Goal: Task Accomplishment & Management: Manage account settings

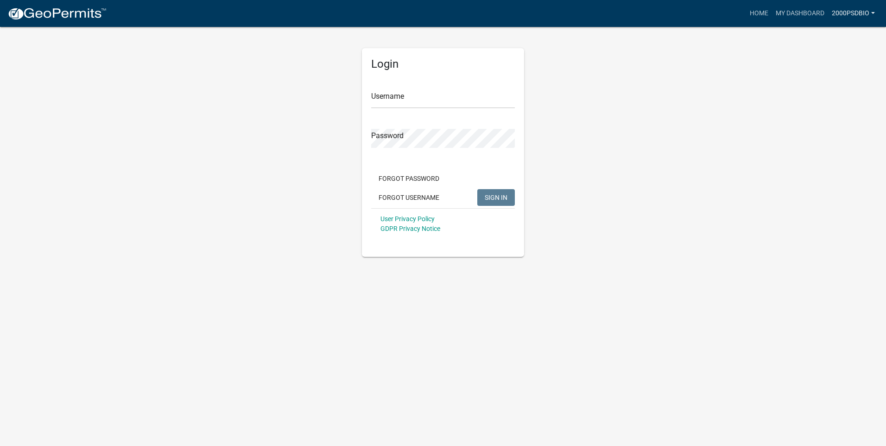
click at [858, 11] on link "2000psdbio" at bounding box center [853, 14] width 51 height 18
click at [849, 13] on link "2000psdbio" at bounding box center [853, 14] width 51 height 18
click at [833, 72] on link "Logout" at bounding box center [841, 68] width 74 height 22
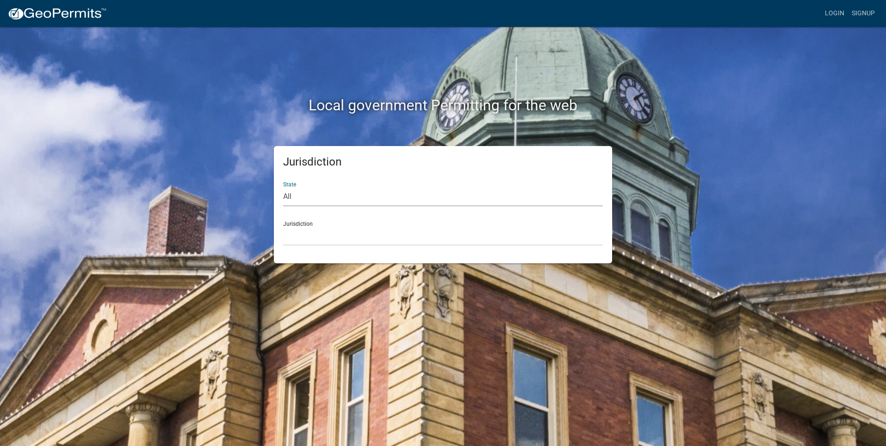
click at [333, 201] on select "All [US_STATE] [US_STATE] [US_STATE] [US_STATE] [US_STATE] [US_STATE] [US_STATE…" at bounding box center [443, 196] width 320 height 19
select select "[US_STATE]"
click at [283, 187] on select "All [US_STATE] [US_STATE] [US_STATE] [US_STATE] [US_STATE] [US_STATE] [US_STATE…" at bounding box center [443, 196] width 320 height 19
click at [313, 234] on select "City of [GEOGRAPHIC_DATA], [US_STATE] City of [GEOGRAPHIC_DATA], [US_STATE] Cit…" at bounding box center [443, 236] width 320 height 19
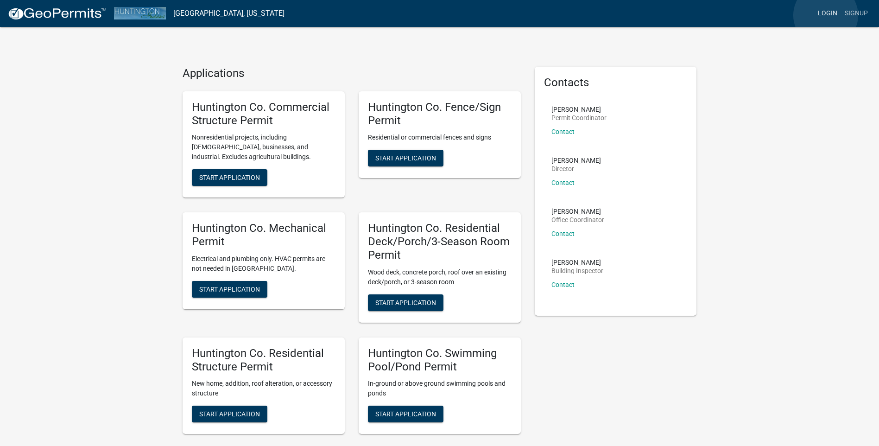
click at [826, 15] on link "Login" at bounding box center [827, 14] width 27 height 18
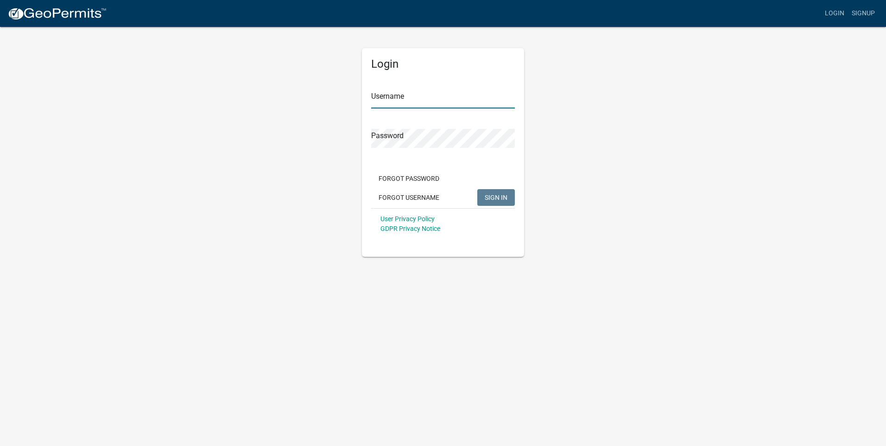
click at [383, 100] on input "Username" at bounding box center [443, 98] width 144 height 19
type input "bradmahan"
click at [487, 195] on span "SIGN IN" at bounding box center [496, 196] width 23 height 7
